Goal: Use online tool/utility: Use online tool/utility

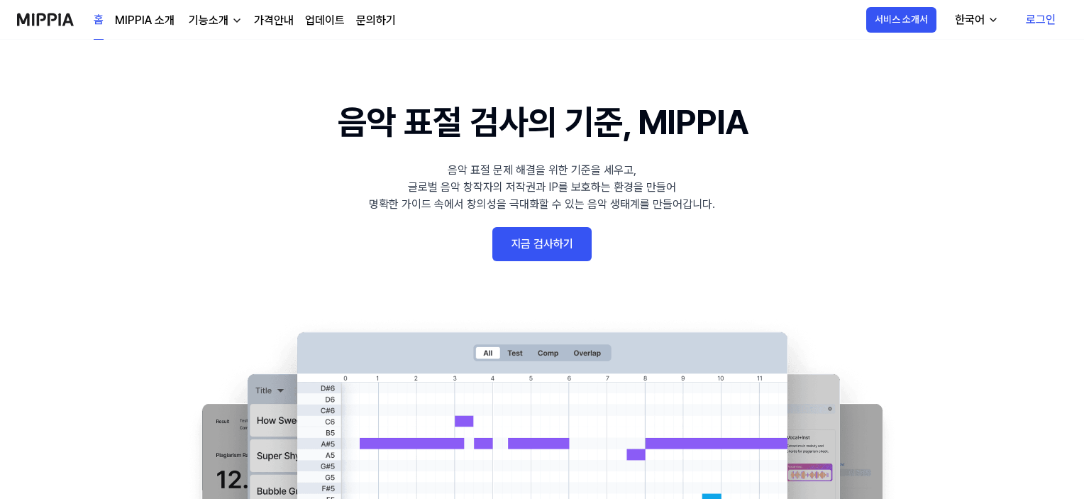
click at [577, 244] on link "지금 검사하기" at bounding box center [541, 244] width 99 height 34
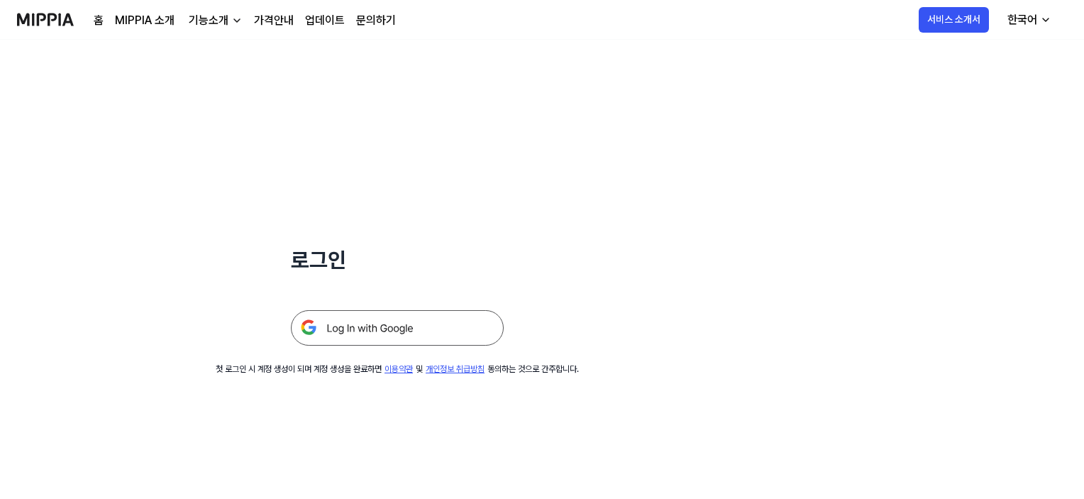
click at [445, 317] on img at bounding box center [397, 327] width 213 height 35
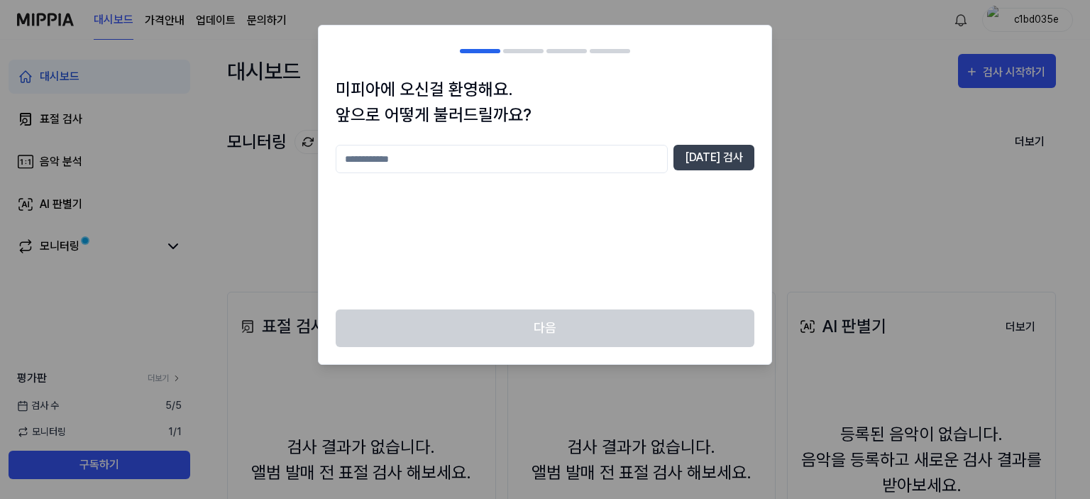
click at [432, 159] on input "text" at bounding box center [502, 159] width 332 height 28
type input "**"
click at [705, 161] on button "[DATE] 검사" at bounding box center [713, 158] width 81 height 26
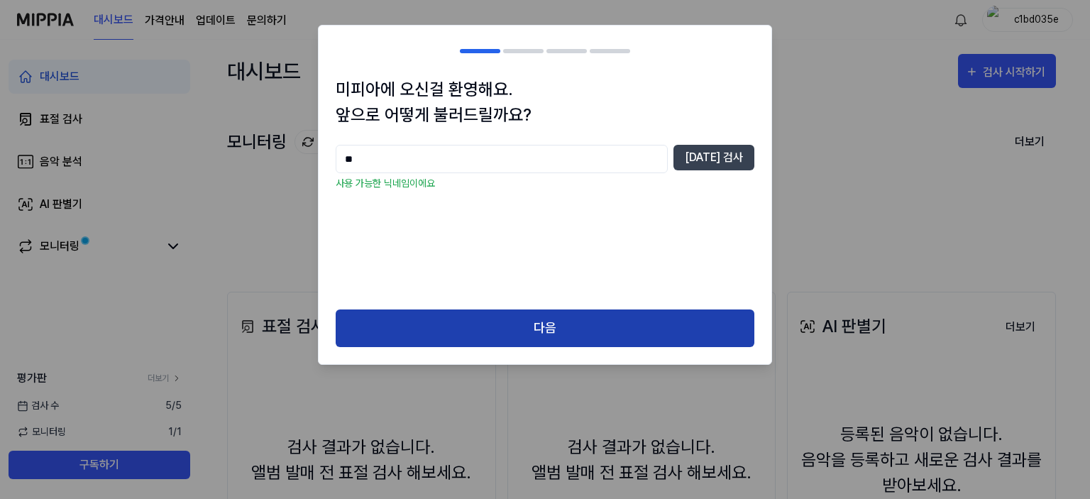
click at [561, 320] on button "다음" at bounding box center [545, 328] width 419 height 38
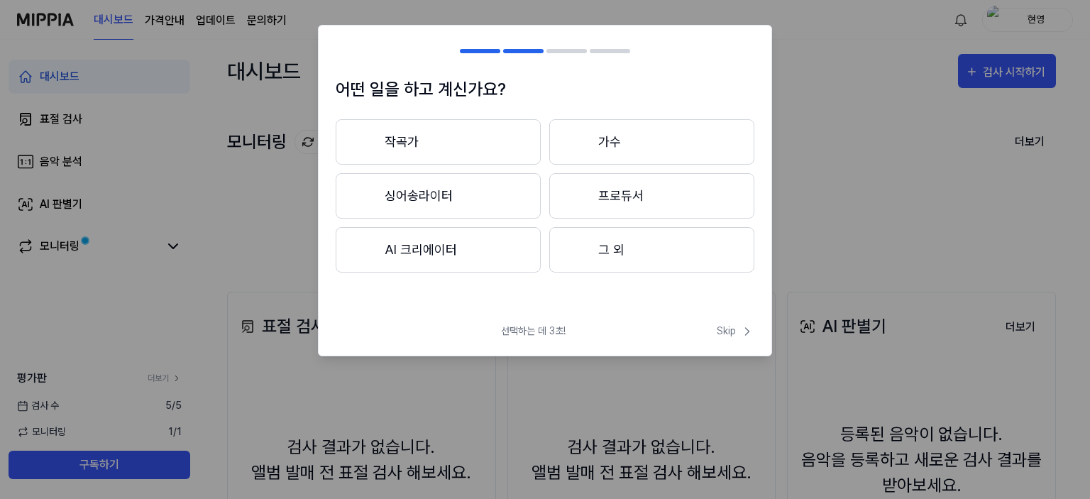
click at [448, 235] on button "AI 크리에이터" at bounding box center [438, 249] width 205 height 45
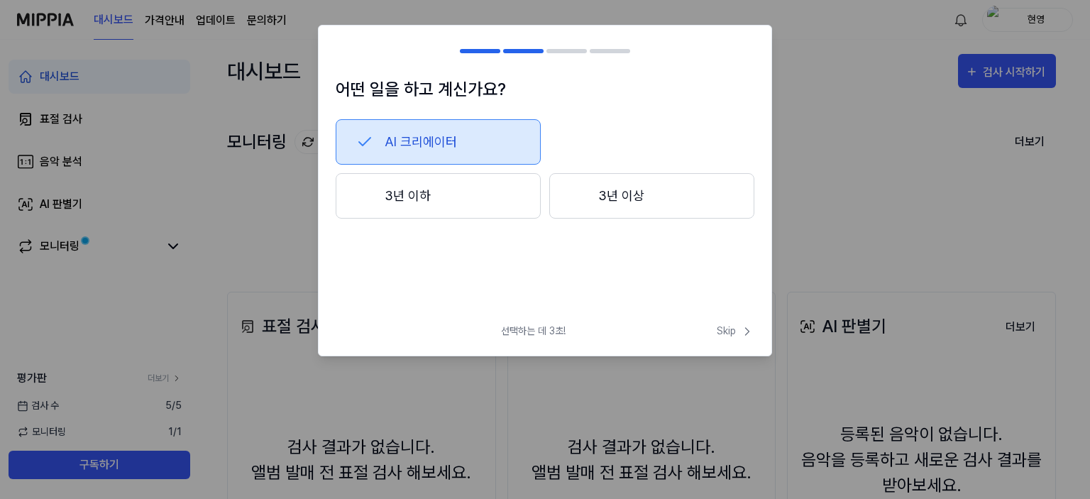
click at [467, 199] on button "3년 이하" at bounding box center [438, 195] width 205 height 45
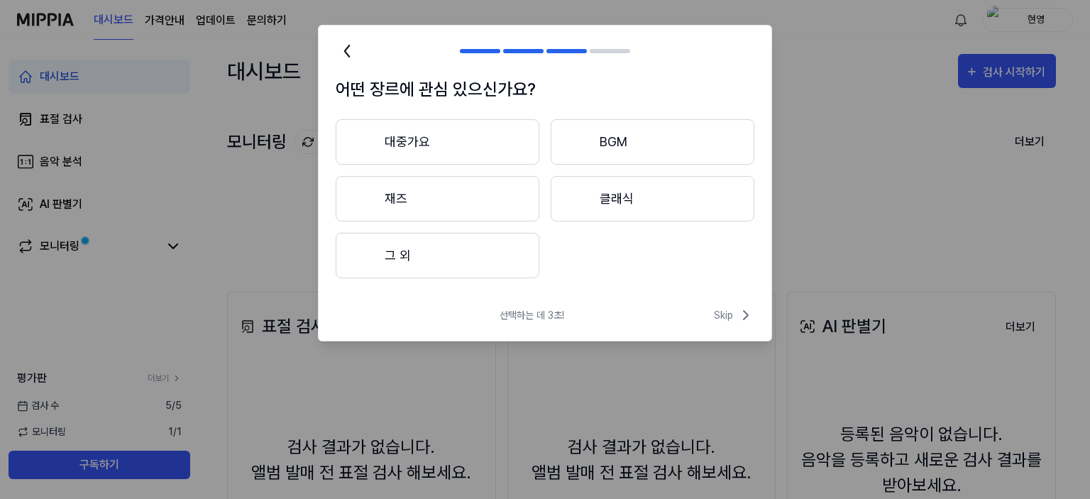
click at [517, 143] on button "대중가요" at bounding box center [438, 141] width 204 height 45
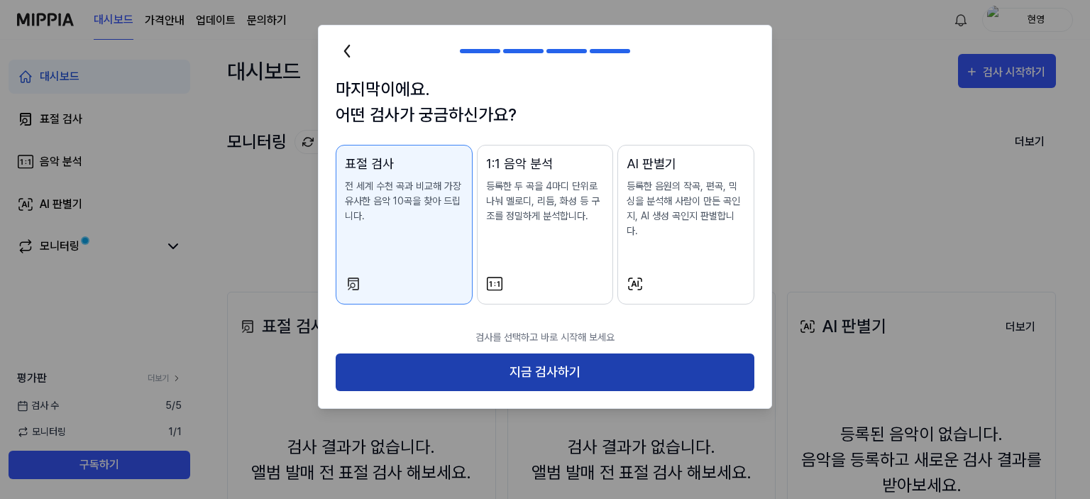
click at [498, 353] on button "지금 검사하기" at bounding box center [545, 372] width 419 height 38
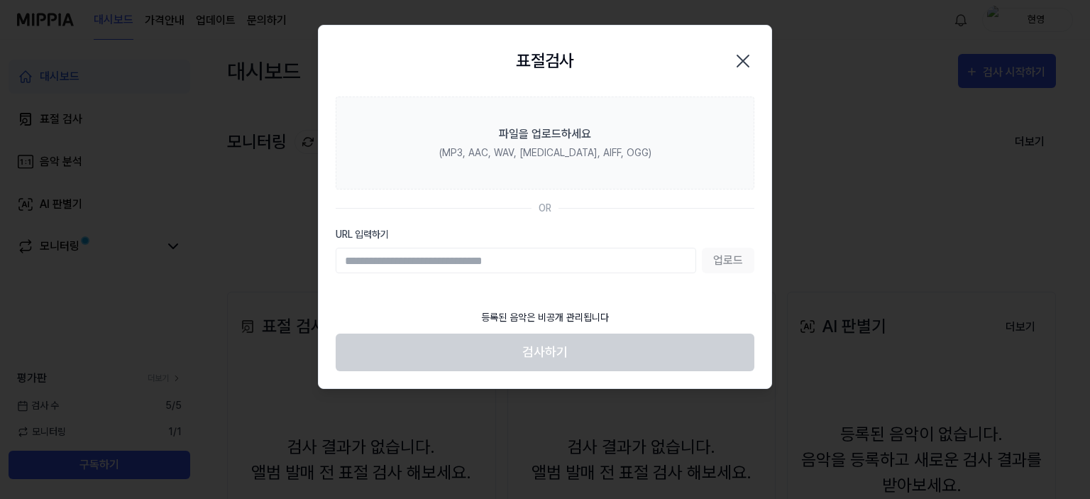
click at [751, 65] on icon "button" at bounding box center [742, 61] width 23 height 23
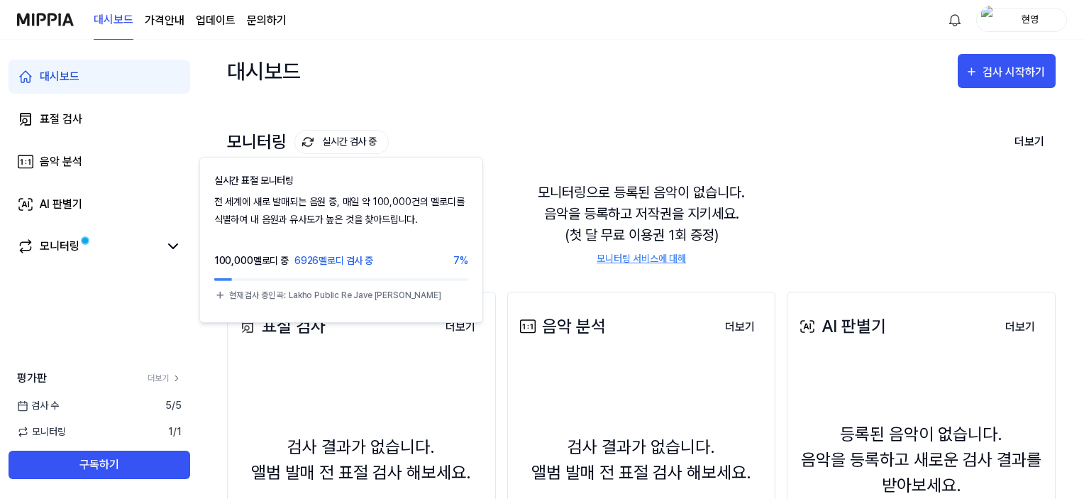
click at [362, 146] on button "실시간 검사 중" at bounding box center [341, 142] width 94 height 24
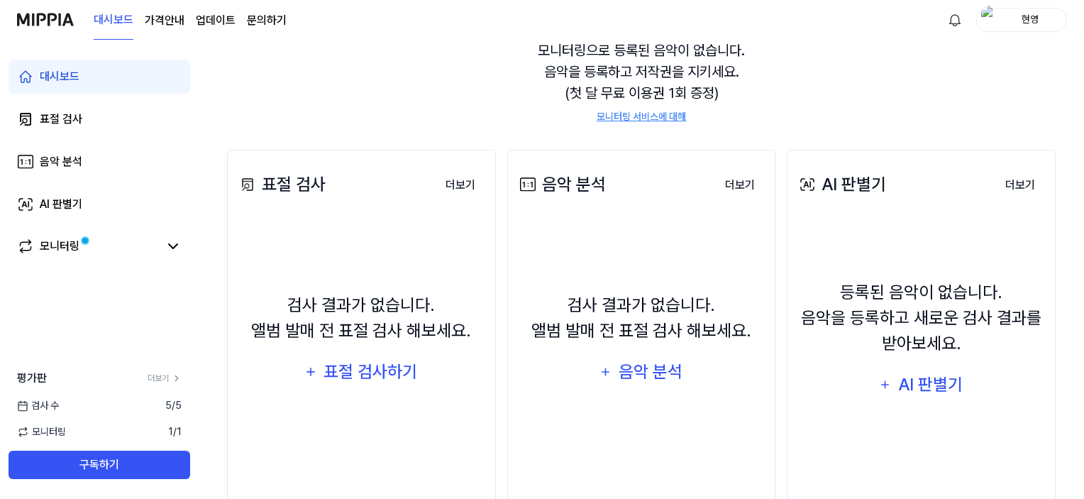
scroll to position [182, 0]
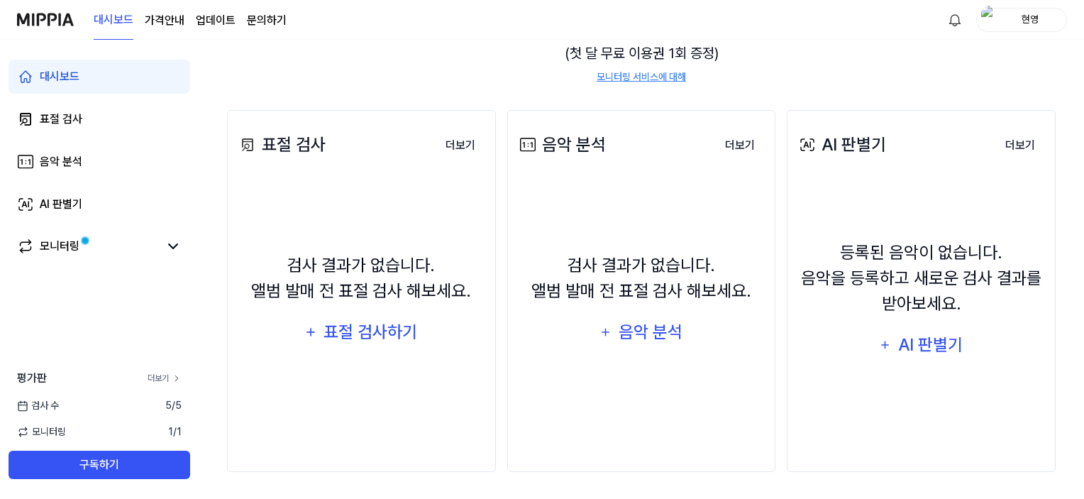
click at [178, 379] on icon at bounding box center [177, 378] width 10 height 10
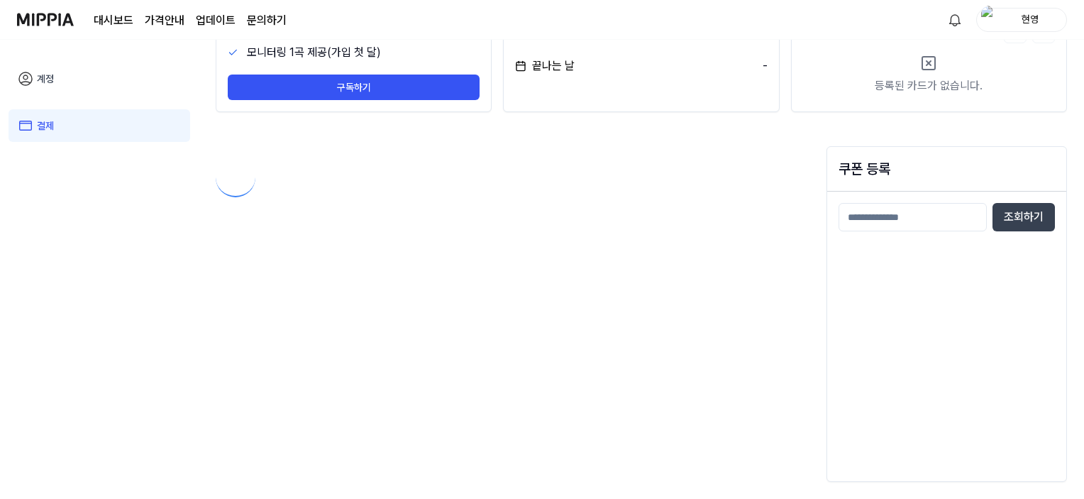
scroll to position [0, 0]
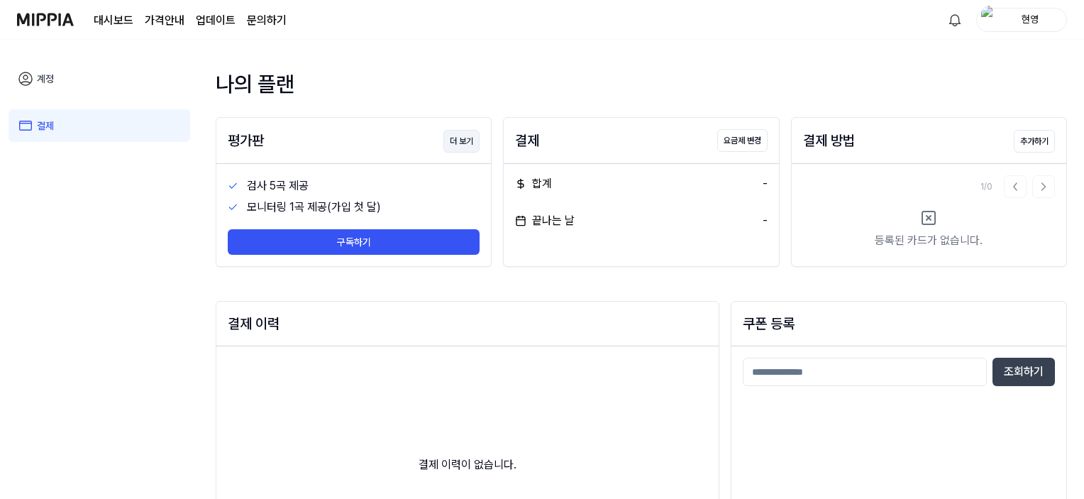
click at [470, 141] on button "더 보기" at bounding box center [461, 141] width 36 height 23
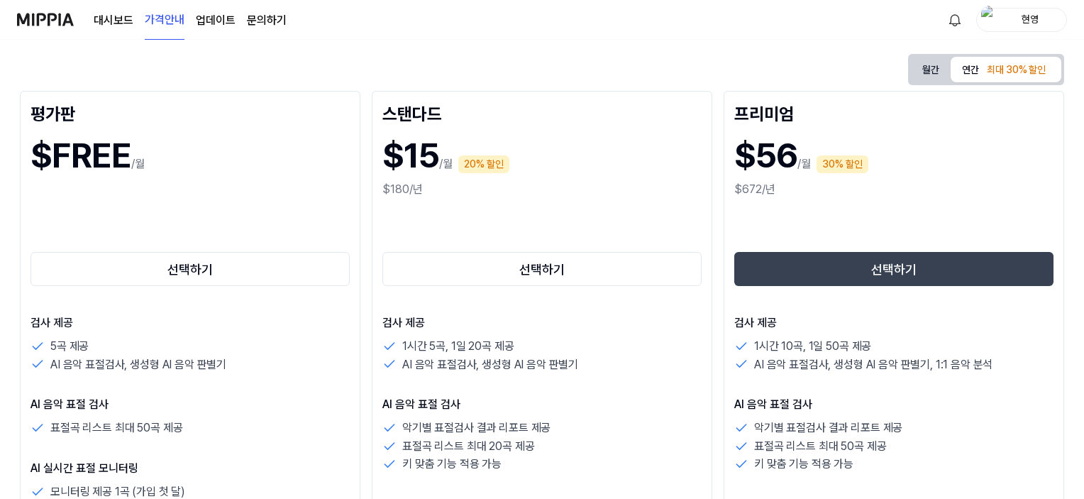
scroll to position [213, 0]
